Goal: Information Seeking & Learning: Check status

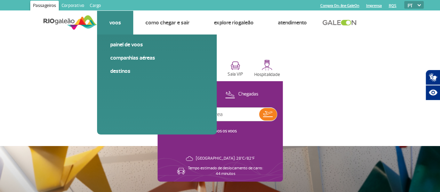
click at [116, 22] on link "Voos" at bounding box center [115, 22] width 12 height 7
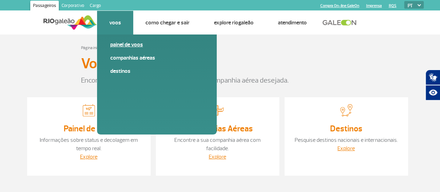
click at [120, 44] on link "Painel de voos" at bounding box center [156, 45] width 93 height 8
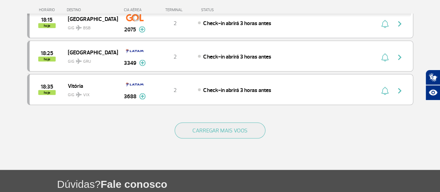
scroll to position [695, 0]
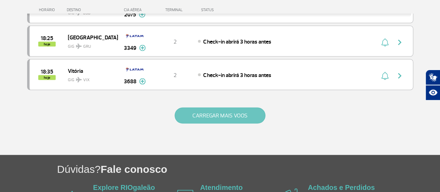
click at [219, 107] on button "CARREGAR MAIS VOOS" at bounding box center [220, 115] width 91 height 16
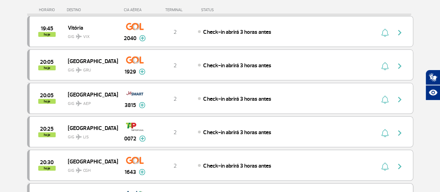
scroll to position [973, 0]
